Goal: Information Seeking & Learning: Learn about a topic

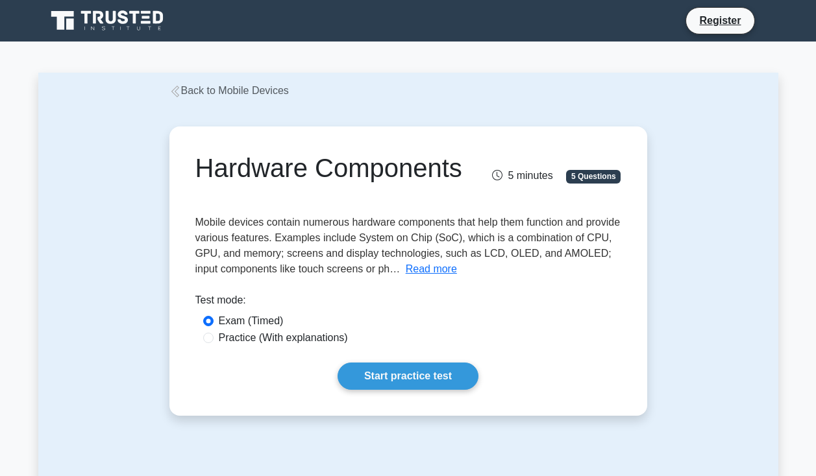
click at [282, 331] on label "Practice (With explanations)" at bounding box center [283, 338] width 129 height 16
click at [214, 333] on input "Practice (With explanations)" at bounding box center [208, 338] width 10 height 10
radio input "true"
click at [420, 382] on link "Start practice test" at bounding box center [407, 376] width 141 height 27
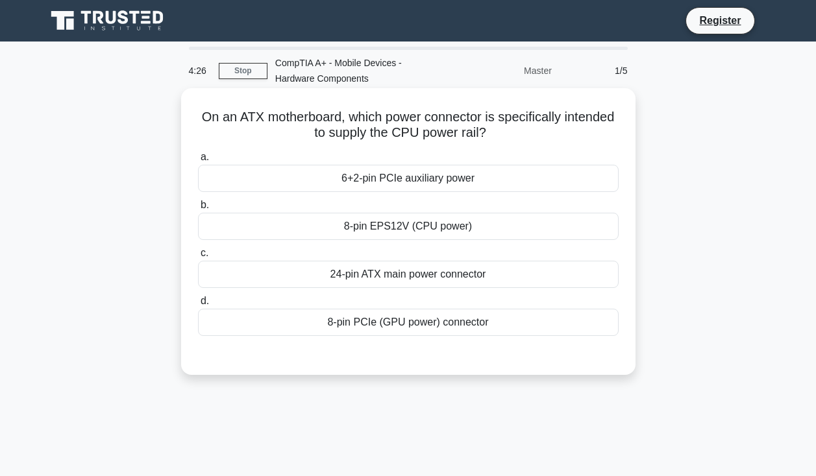
click at [446, 230] on div "8-pin EPS12V (CPU power)" at bounding box center [408, 226] width 421 height 27
click at [198, 210] on input "b. 8-pin EPS12V (CPU power)" at bounding box center [198, 205] width 0 height 8
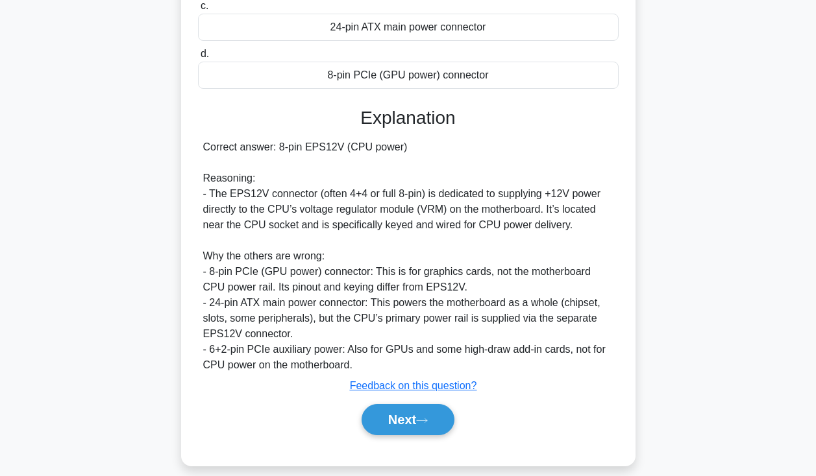
scroll to position [262, 0]
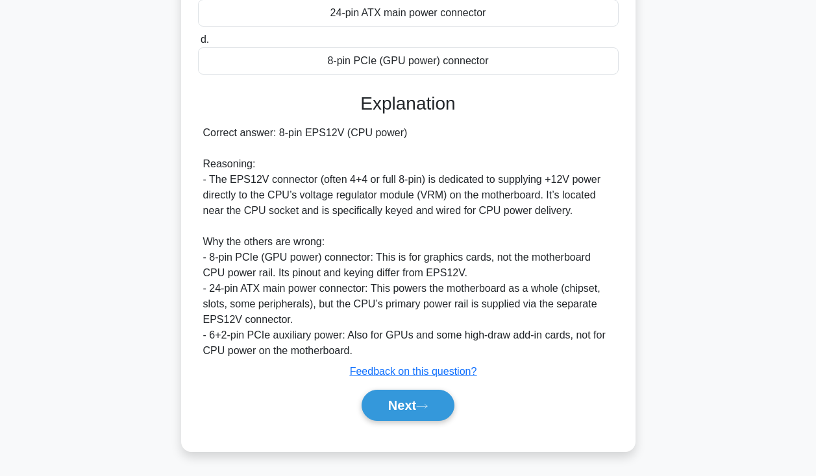
click at [446, 230] on div "Correct answer: 8-pin EPS12V (CPU power) Reasoning: - The EPS12V connector (oft…" at bounding box center [408, 242] width 410 height 234
click at [440, 410] on button "Next" at bounding box center [407, 405] width 93 height 31
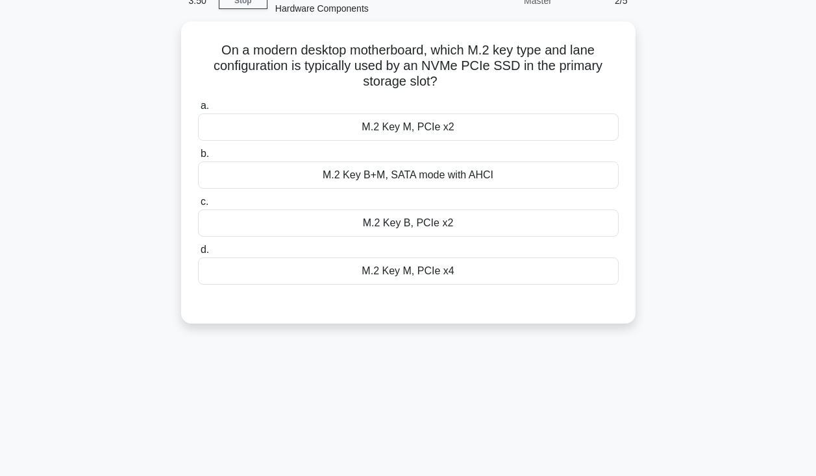
scroll to position [71, 0]
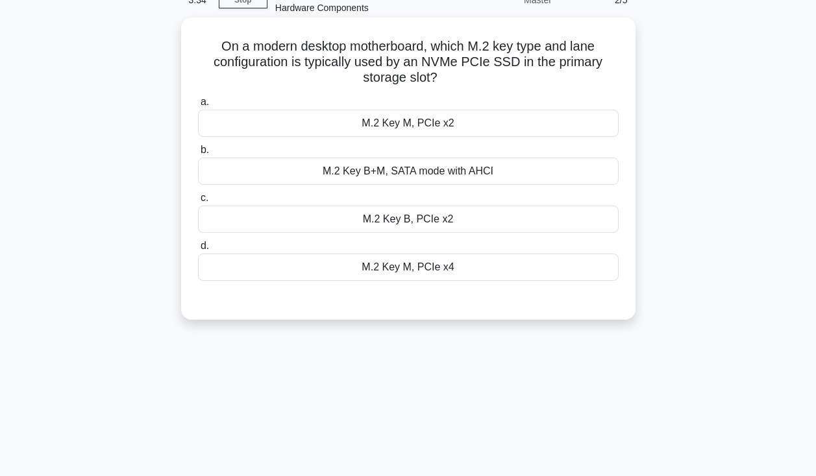
click at [381, 225] on div "M.2 Key B, PCIe x2" at bounding box center [408, 219] width 421 height 27
click at [198, 202] on input "c. M.2 Key B, PCIe x2" at bounding box center [198, 198] width 0 height 8
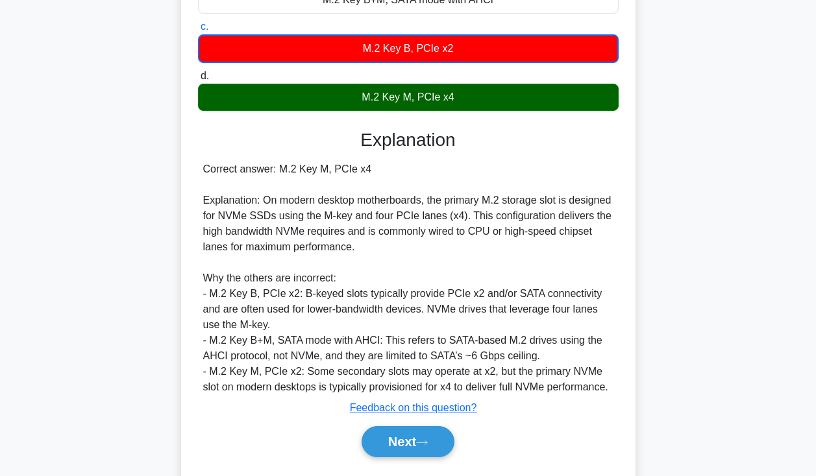
scroll to position [278, 0]
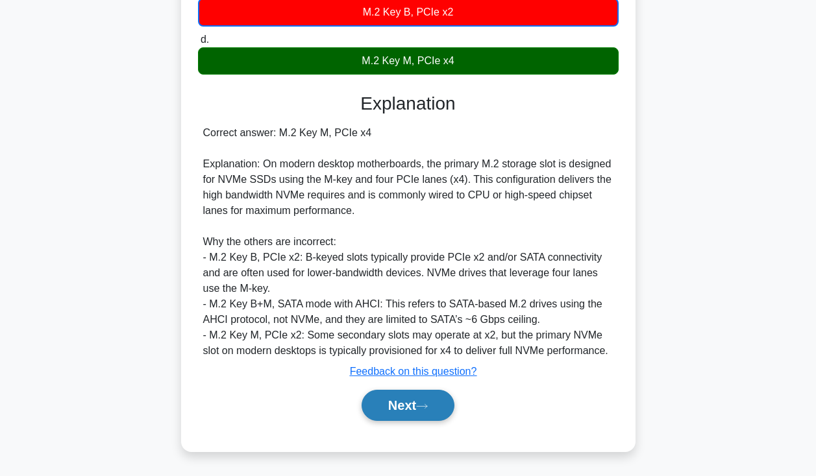
click at [409, 419] on button "Next" at bounding box center [407, 405] width 93 height 31
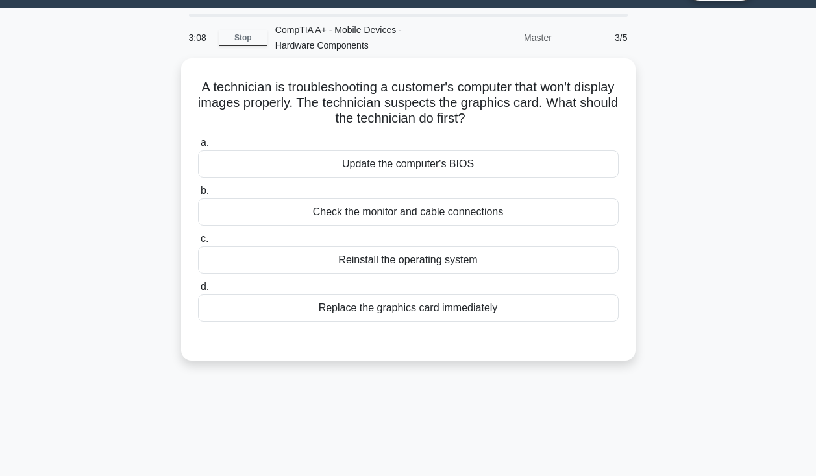
scroll to position [32, 0]
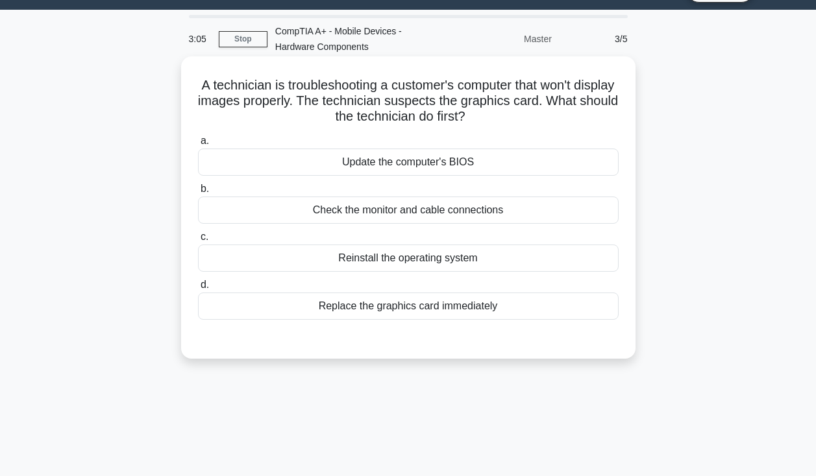
click at [387, 215] on div "Check the monitor and cable connections" at bounding box center [408, 210] width 421 height 27
click at [198, 193] on input "b. Check the monitor and cable connections" at bounding box center [198, 189] width 0 height 8
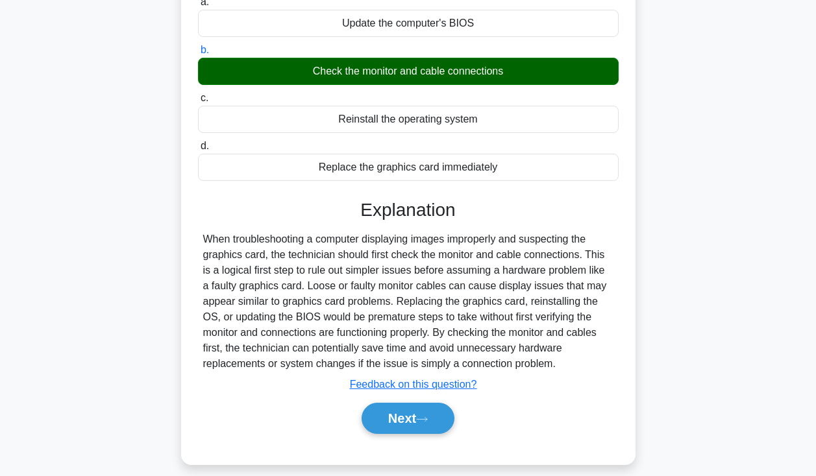
scroll to position [225, 0]
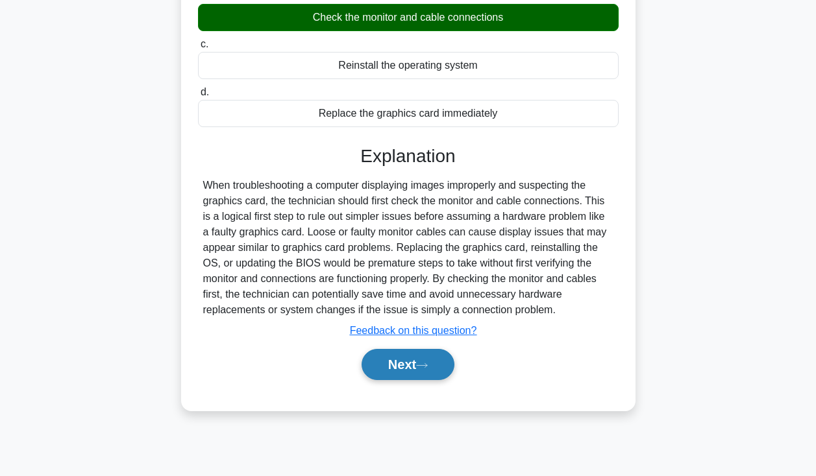
click at [425, 361] on button "Next" at bounding box center [407, 364] width 93 height 31
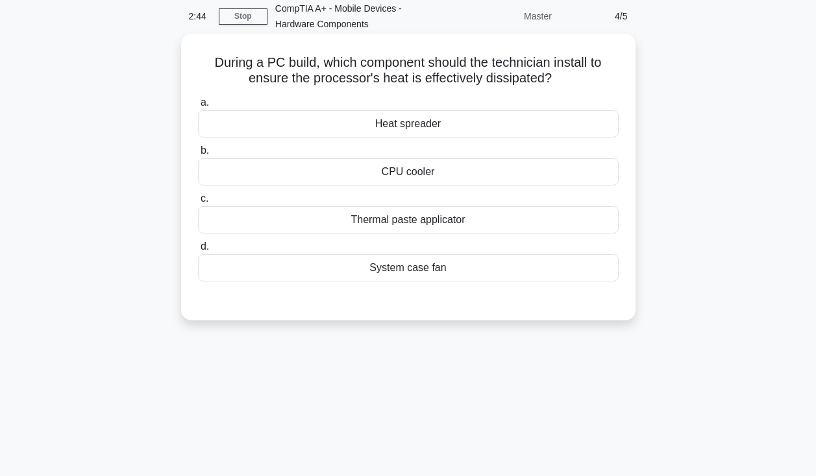
scroll to position [60, 0]
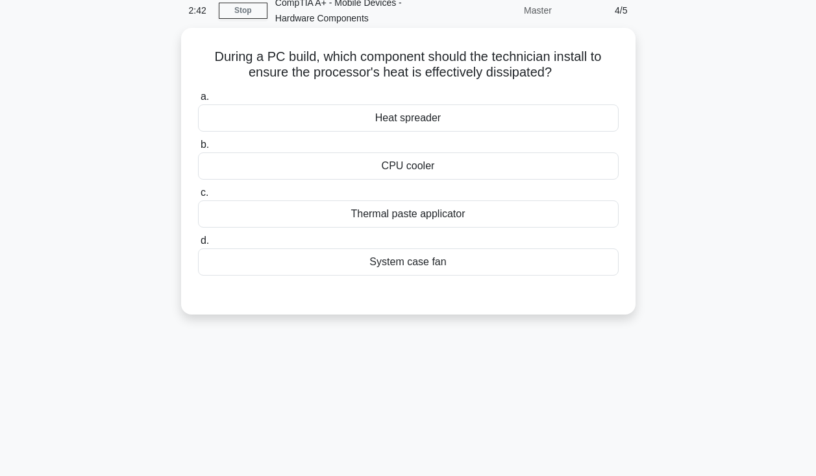
click at [419, 161] on div "CPU cooler" at bounding box center [408, 166] width 421 height 27
click at [198, 149] on input "b. CPU cooler" at bounding box center [198, 145] width 0 height 8
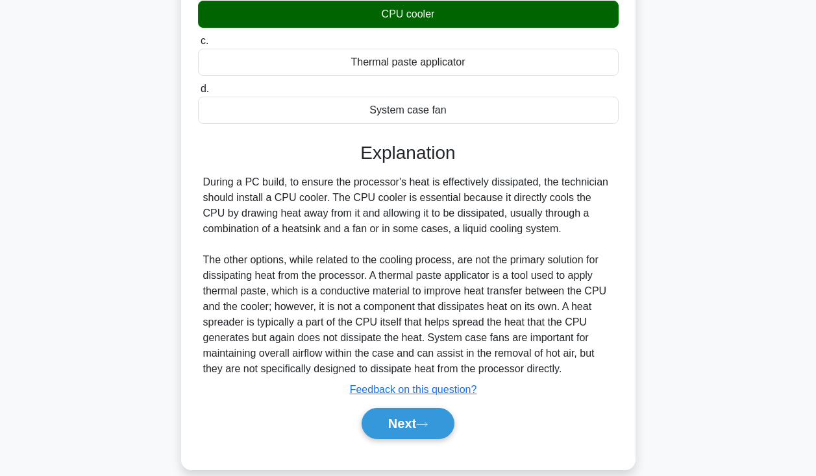
scroll to position [230, 0]
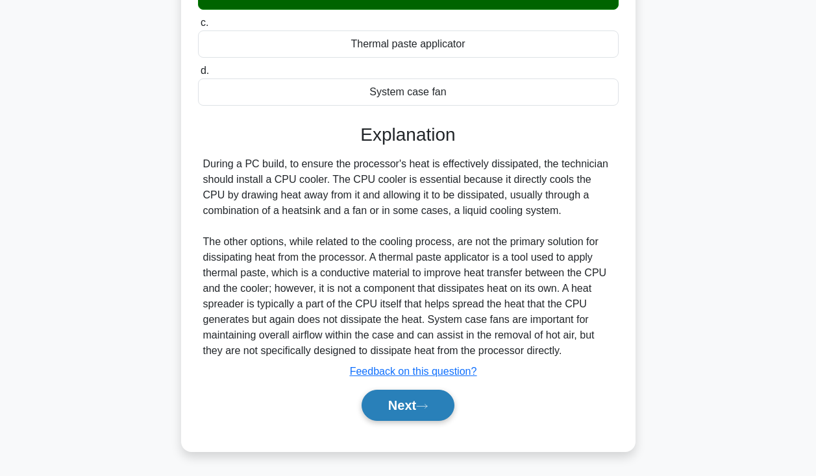
click at [400, 406] on button "Next" at bounding box center [407, 405] width 93 height 31
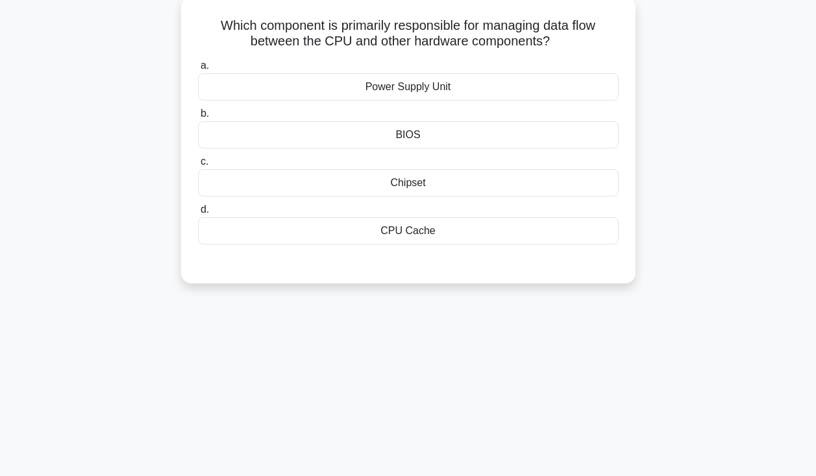
scroll to position [0, 0]
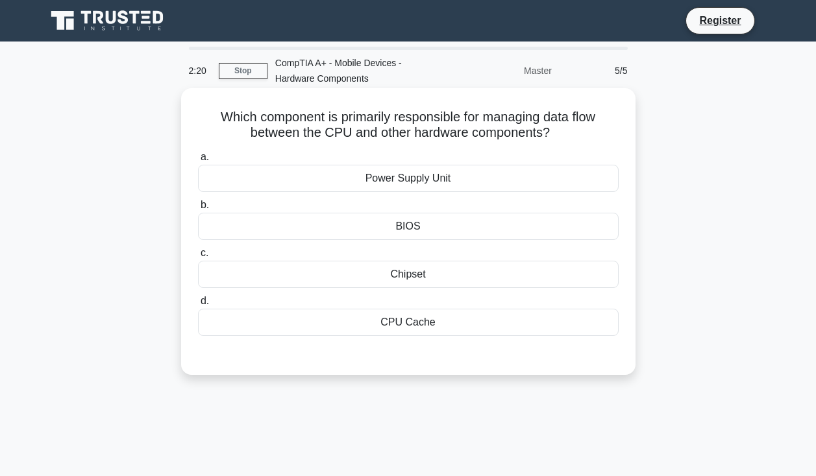
click at [368, 279] on div "Chipset" at bounding box center [408, 274] width 421 height 27
click at [198, 258] on input "c. Chipset" at bounding box center [198, 253] width 0 height 8
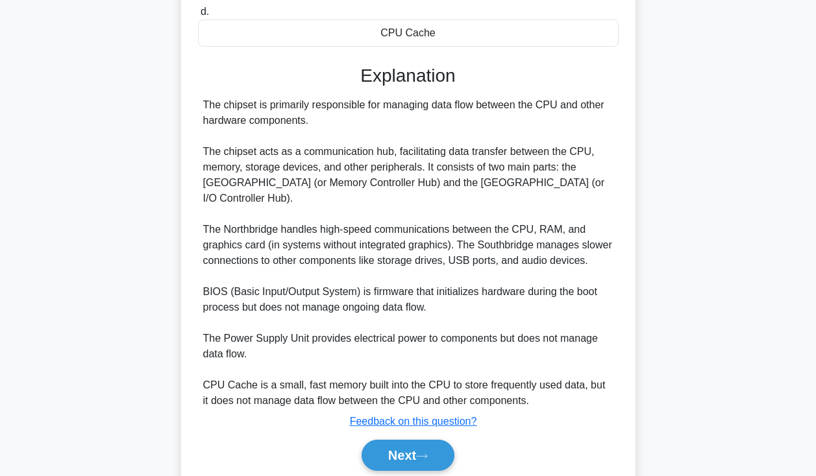
scroll to position [324, 0]
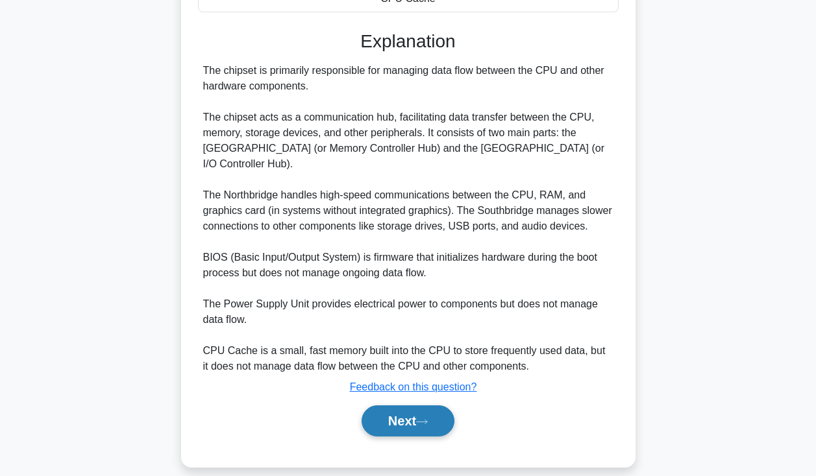
click at [404, 406] on button "Next" at bounding box center [407, 421] width 93 height 31
